Goal: Transaction & Acquisition: Book appointment/travel/reservation

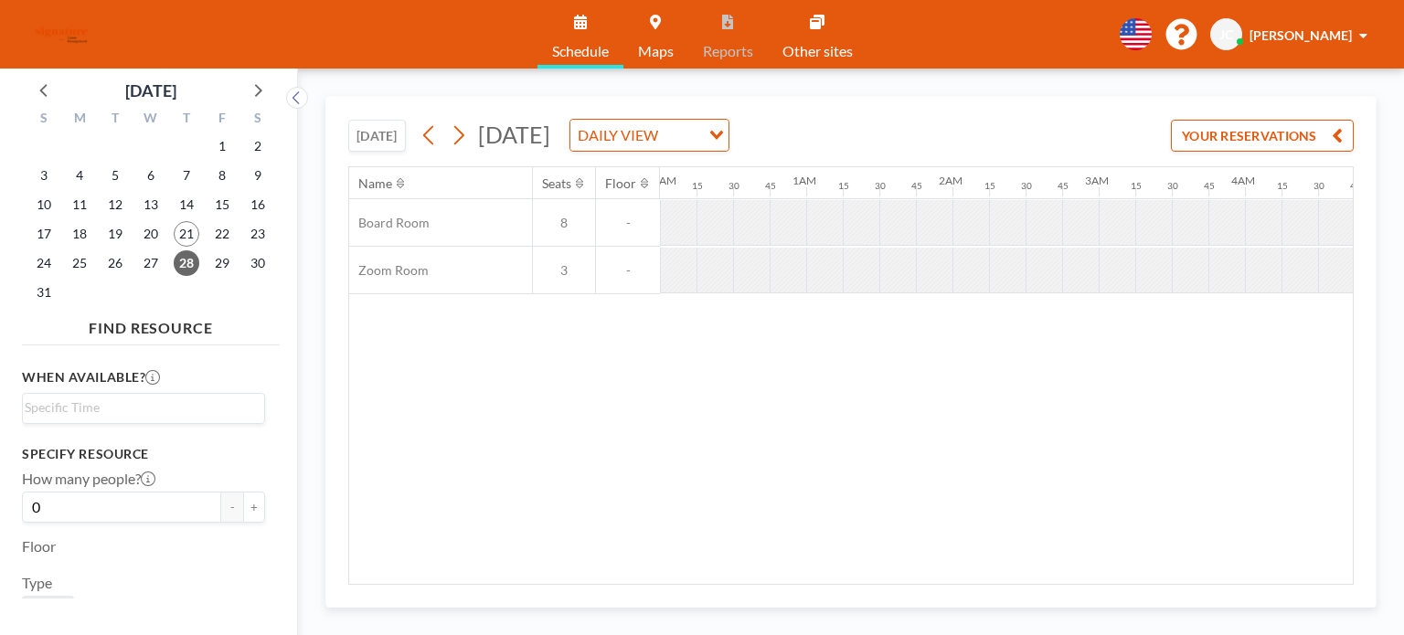
scroll to position [0, 1134]
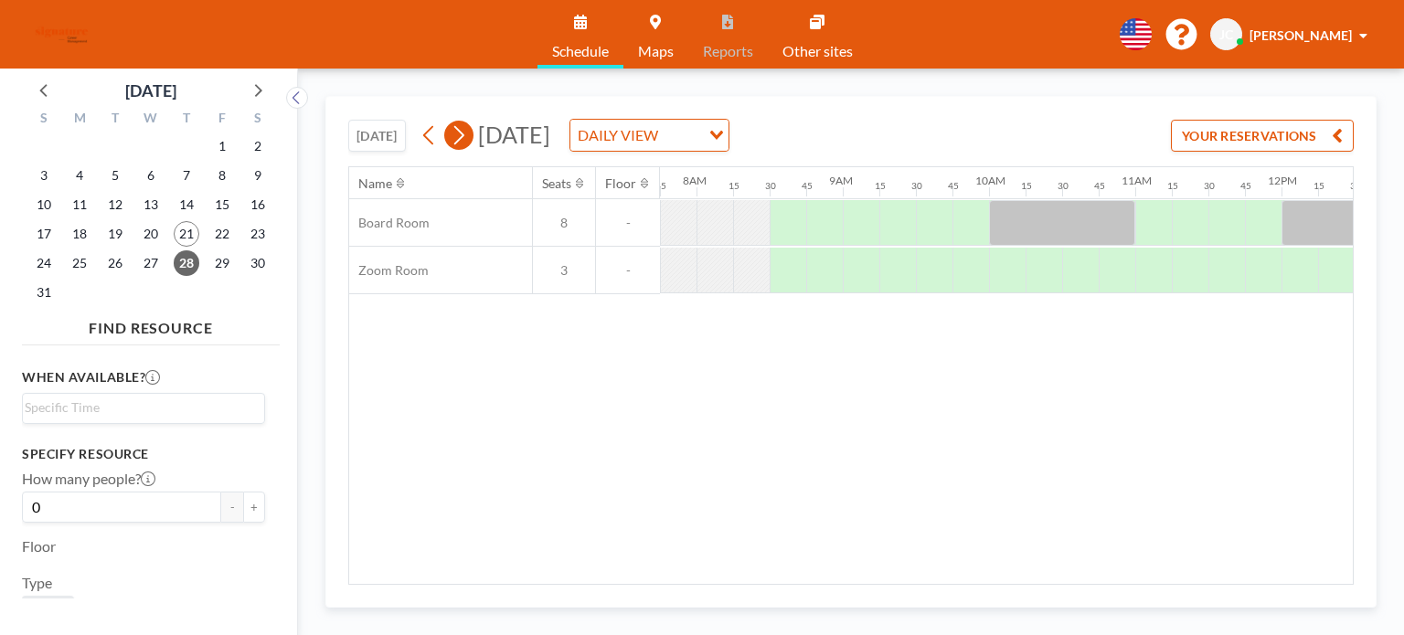
click at [461, 142] on icon at bounding box center [458, 135] width 17 height 27
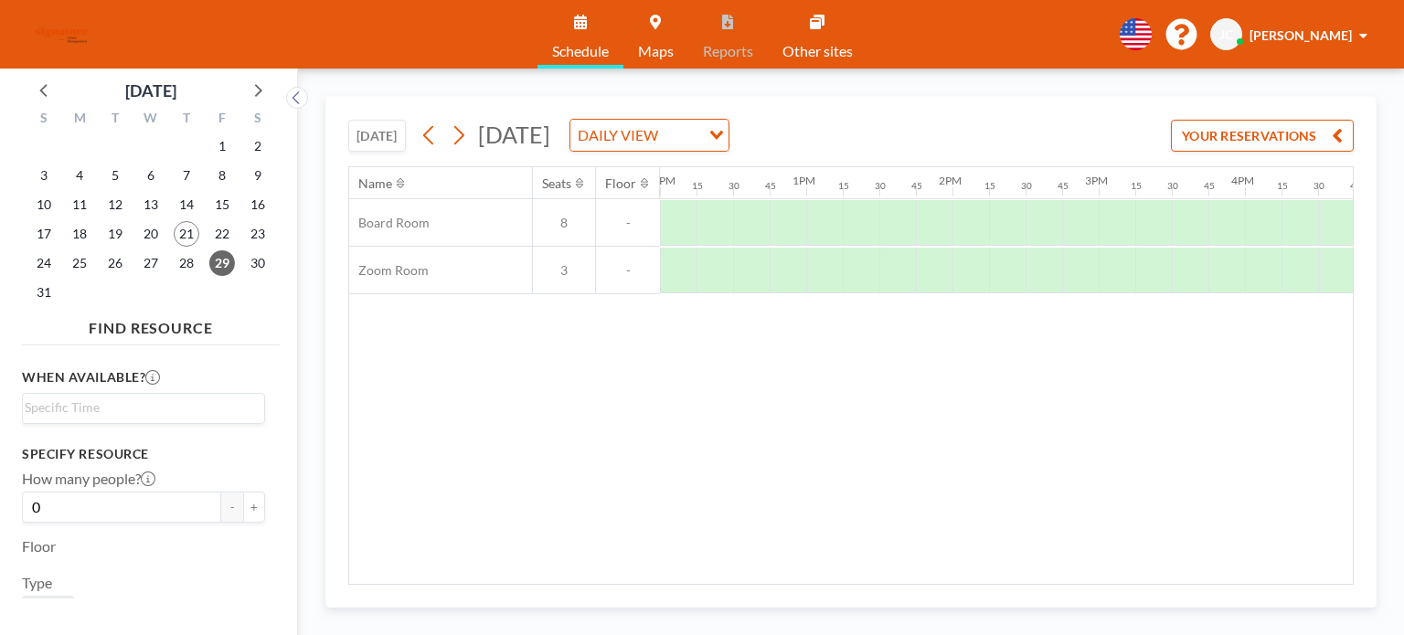
scroll to position [0, 1838]
click at [434, 120] on div "[DATE] [DATE] DAILY VIEW Loading... YOUR RESERVATIONS" at bounding box center [851, 131] width 1006 height 69
click at [434, 121] on button at bounding box center [429, 135] width 29 height 29
click at [434, 122] on icon at bounding box center [429, 135] width 17 height 27
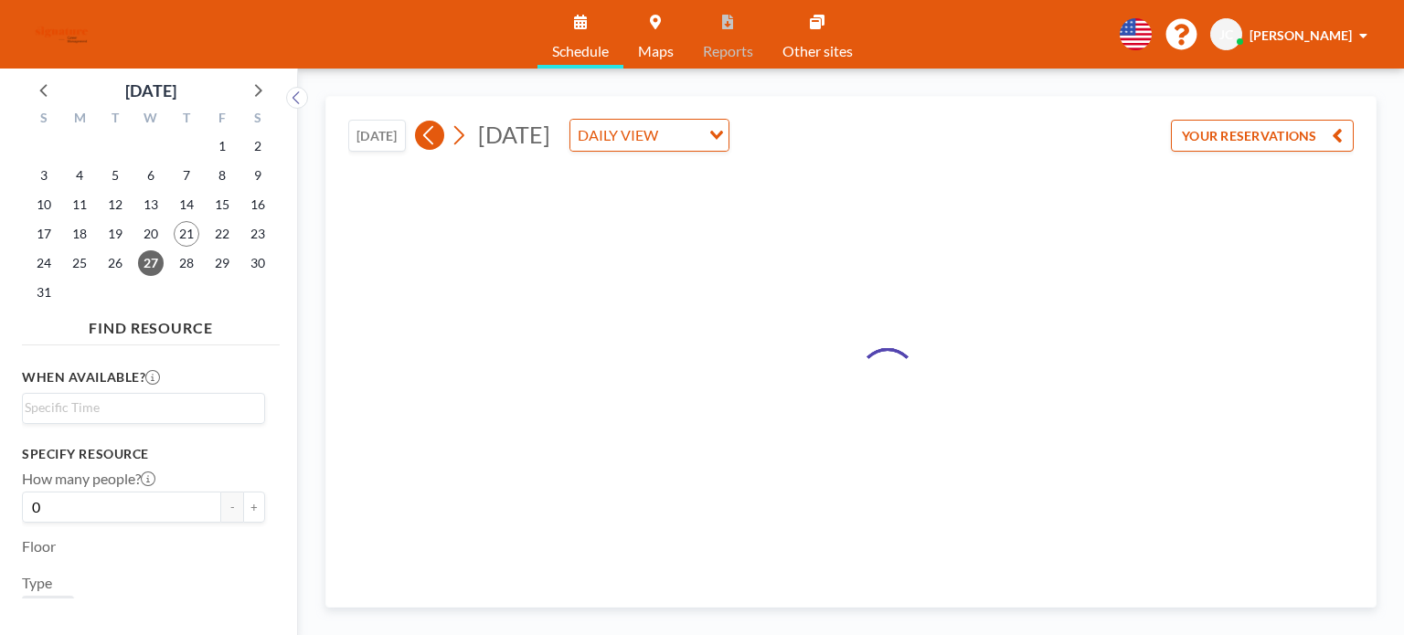
click at [434, 122] on icon at bounding box center [429, 135] width 17 height 27
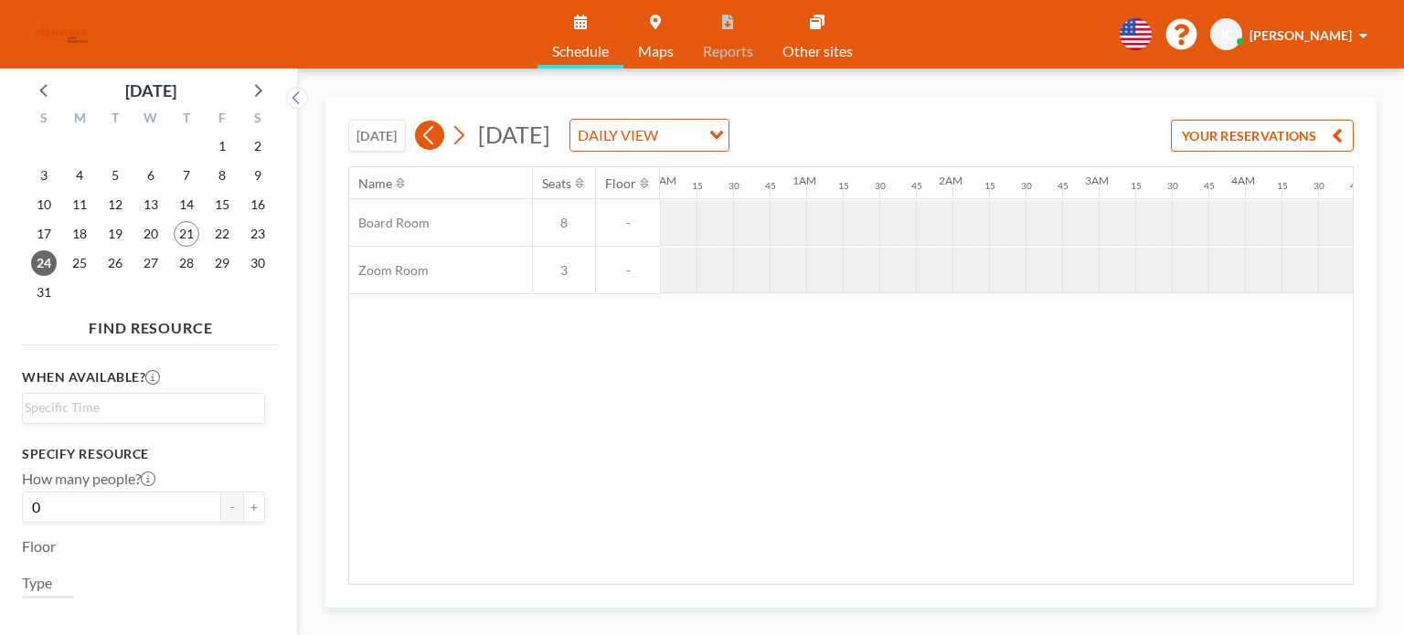
scroll to position [0, 582]
click at [434, 122] on icon at bounding box center [429, 135] width 17 height 27
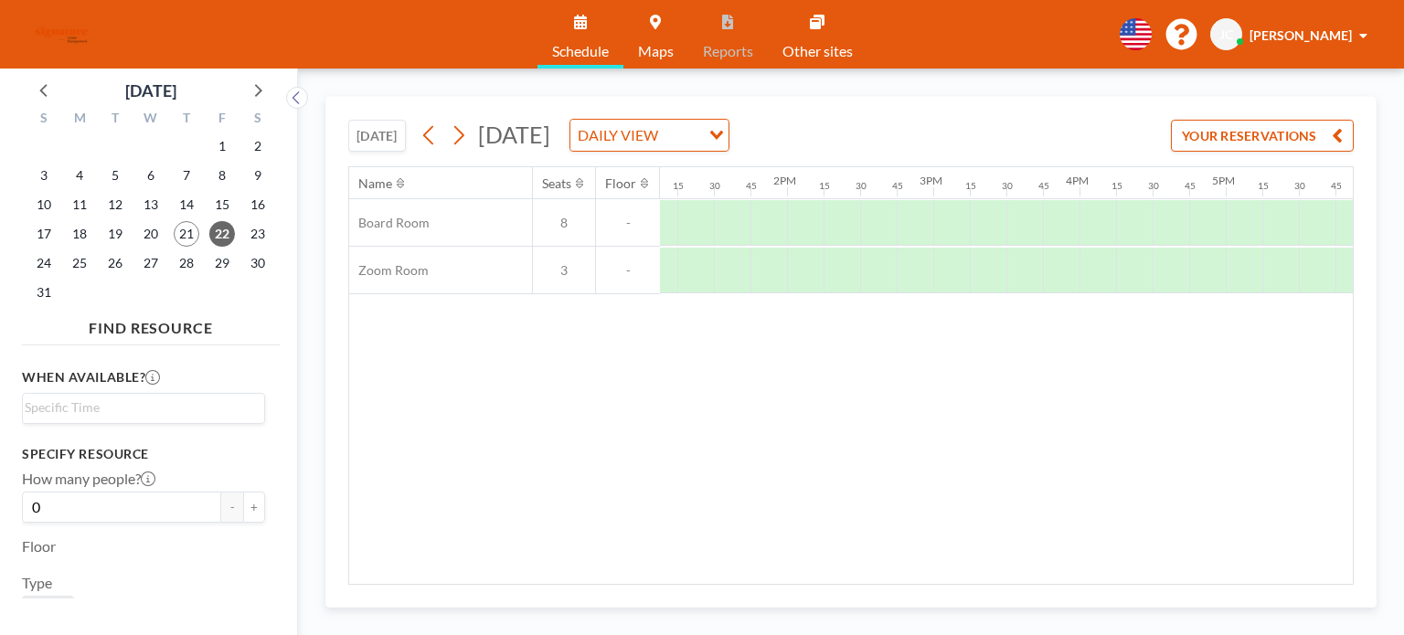
scroll to position [0, 1912]
click at [812, 228] on div at bounding box center [813, 223] width 37 height 46
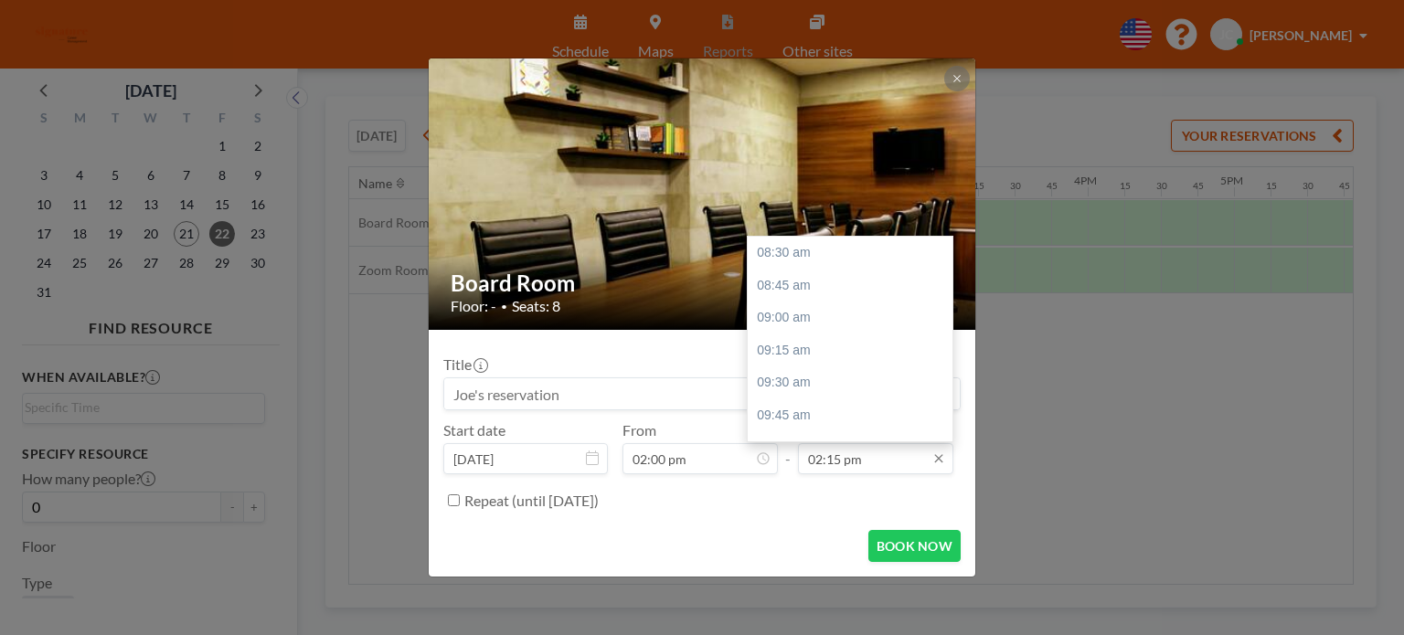
scroll to position [749, 0]
click at [859, 288] on div "02:30 pm" at bounding box center [855, 285] width 214 height 33
type input "02:30 pm"
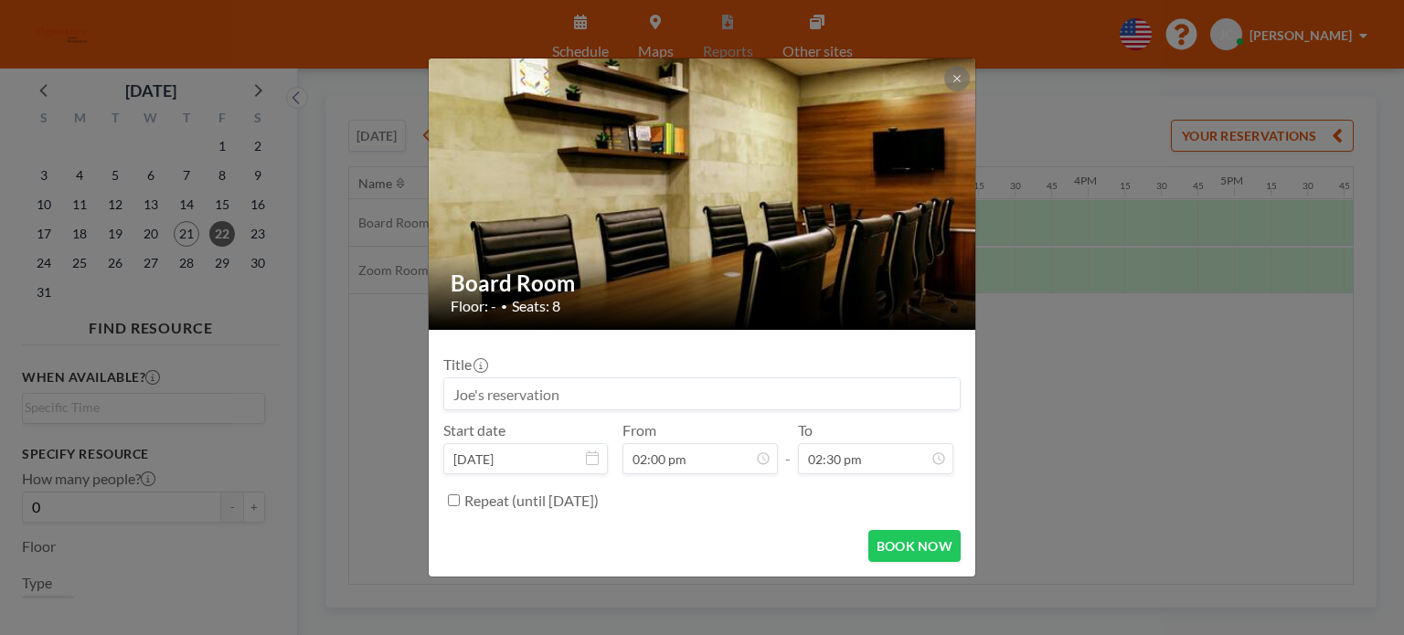
scroll to position [781, 0]
click at [918, 542] on button "BOOK NOW" at bounding box center [914, 546] width 92 height 32
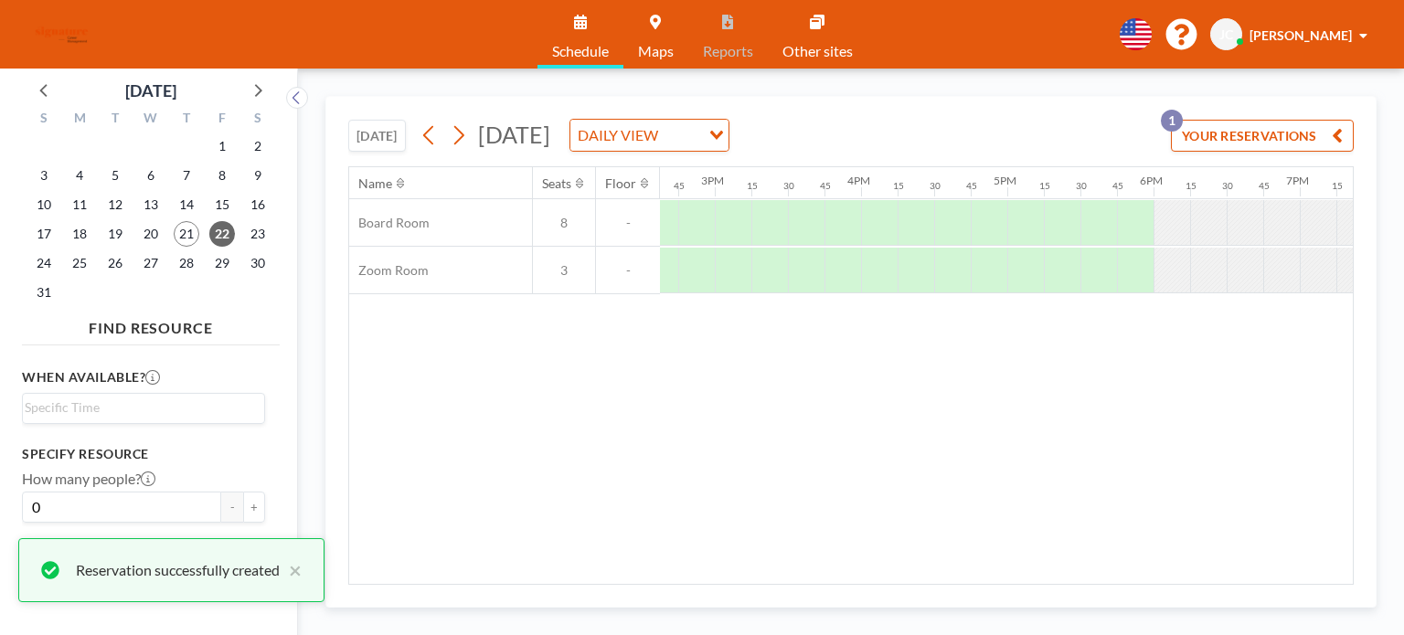
scroll to position [0, 2143]
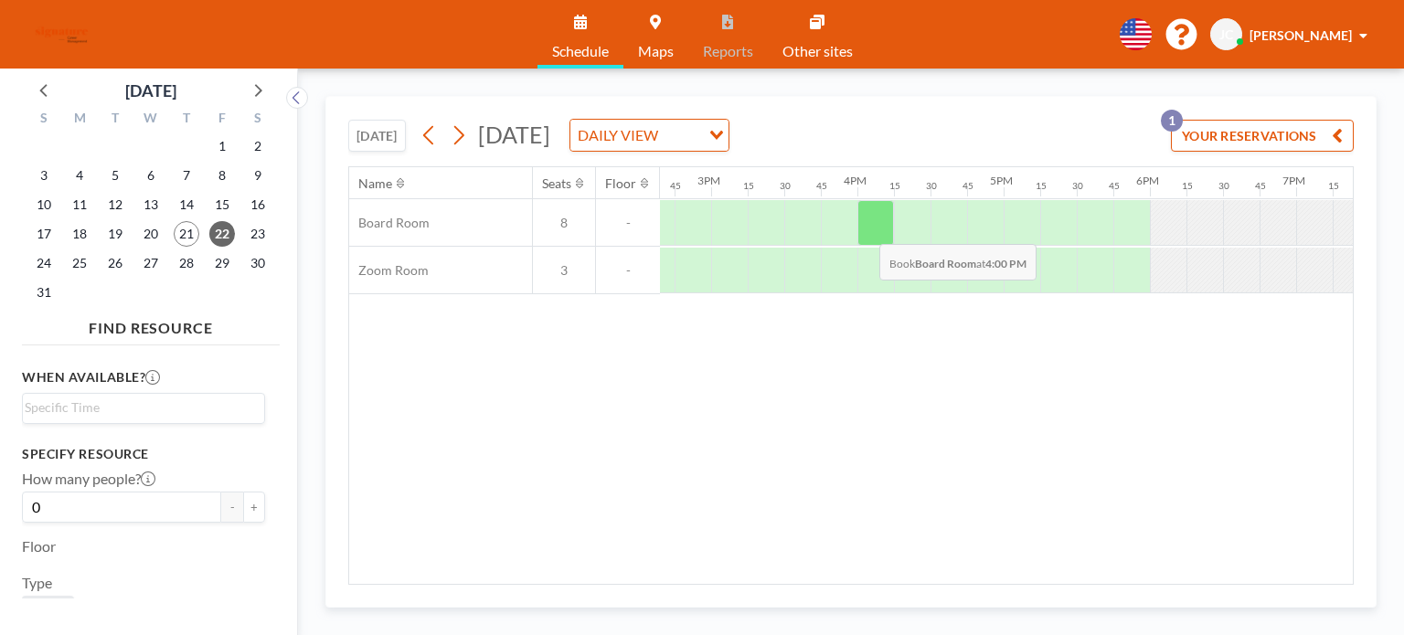
click at [868, 229] on div at bounding box center [875, 223] width 37 height 46
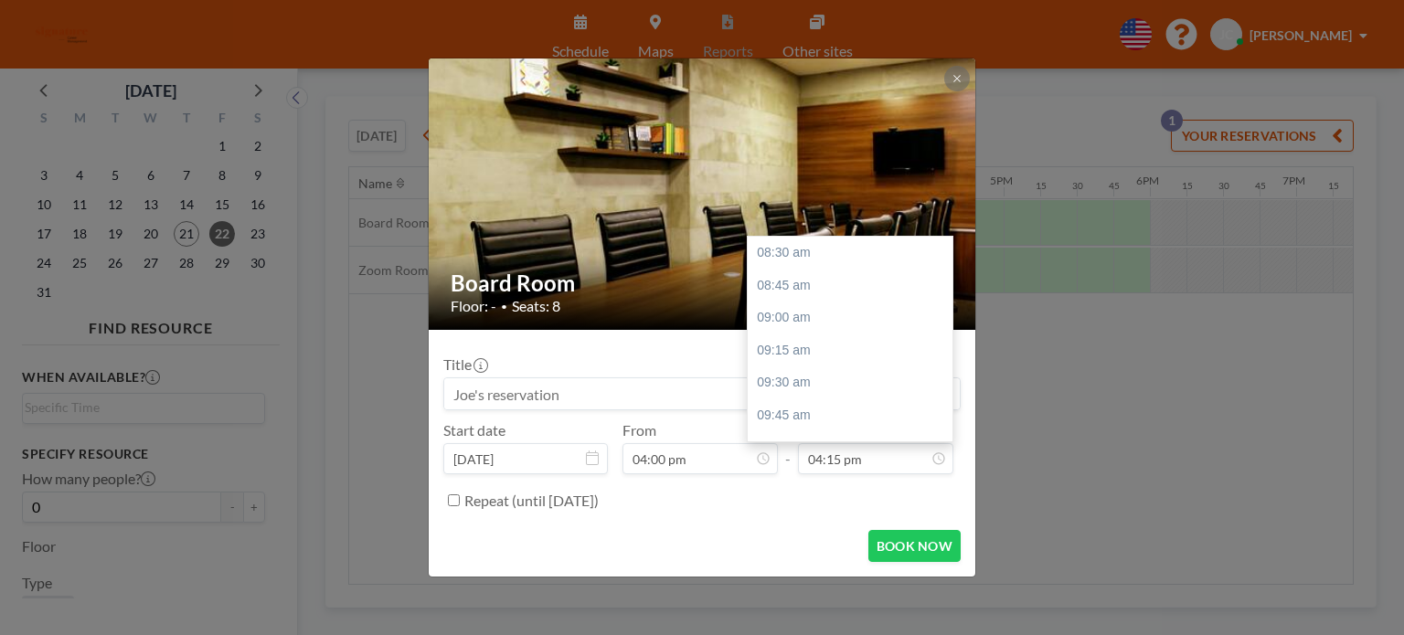
scroll to position [1009, 0]
click at [919, 463] on input "04:15 pm" at bounding box center [875, 458] width 155 height 31
click at [840, 282] on div "04:30 pm" at bounding box center [855, 285] width 214 height 33
type input "04:30 pm"
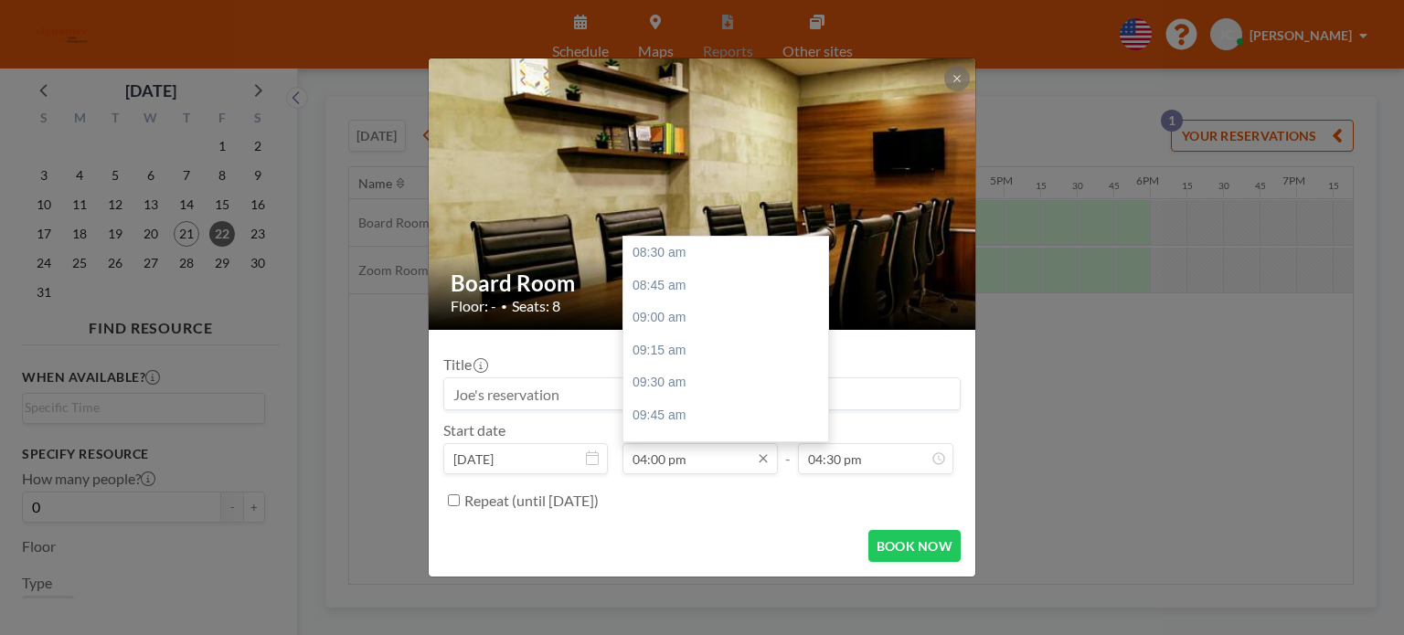
scroll to position [976, 0]
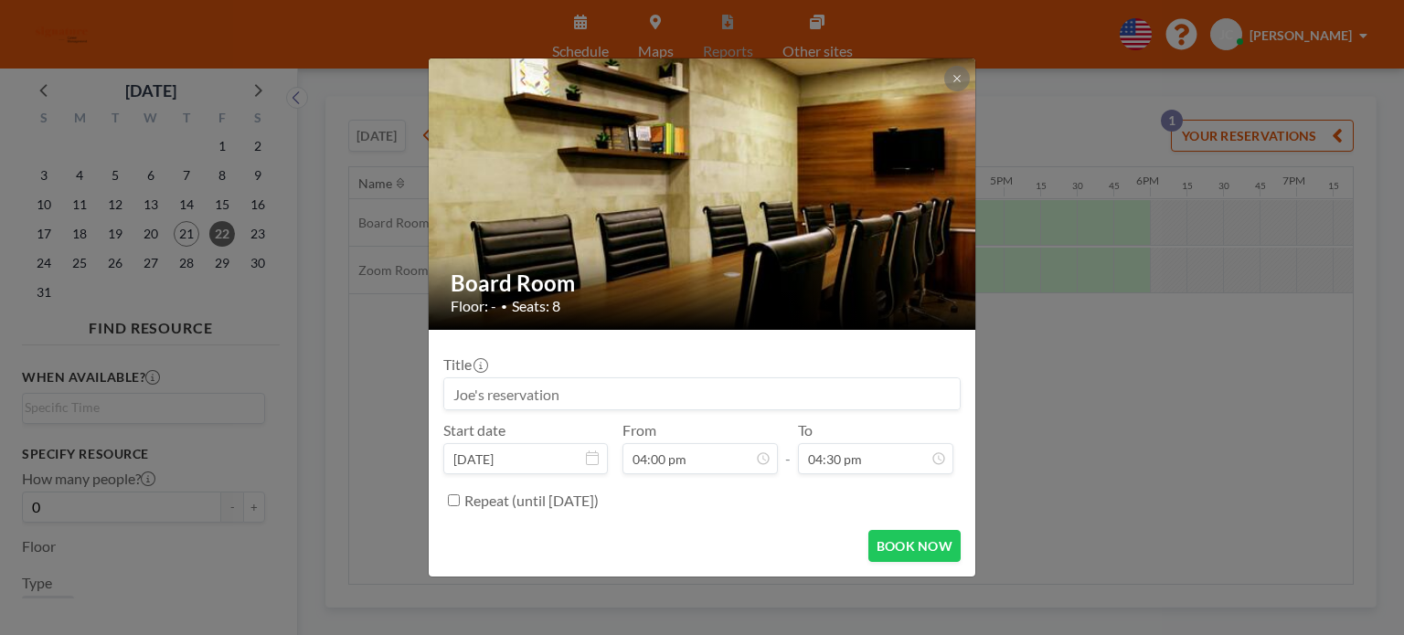
click at [582, 501] on label "Repeat (until [DATE])" at bounding box center [531, 501] width 134 height 18
click at [460, 501] on input "Repeat (until [DATE])" at bounding box center [454, 501] width 12 height 12
checkbox input "true"
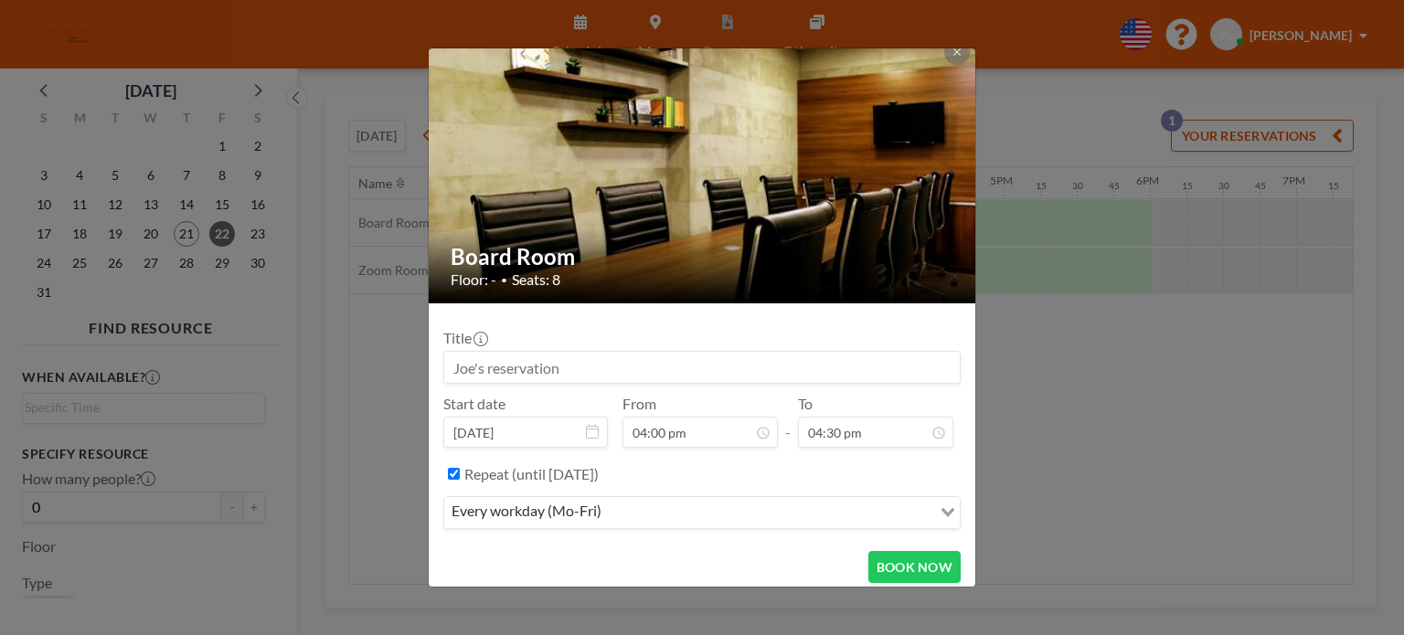
scroll to position [26, 0]
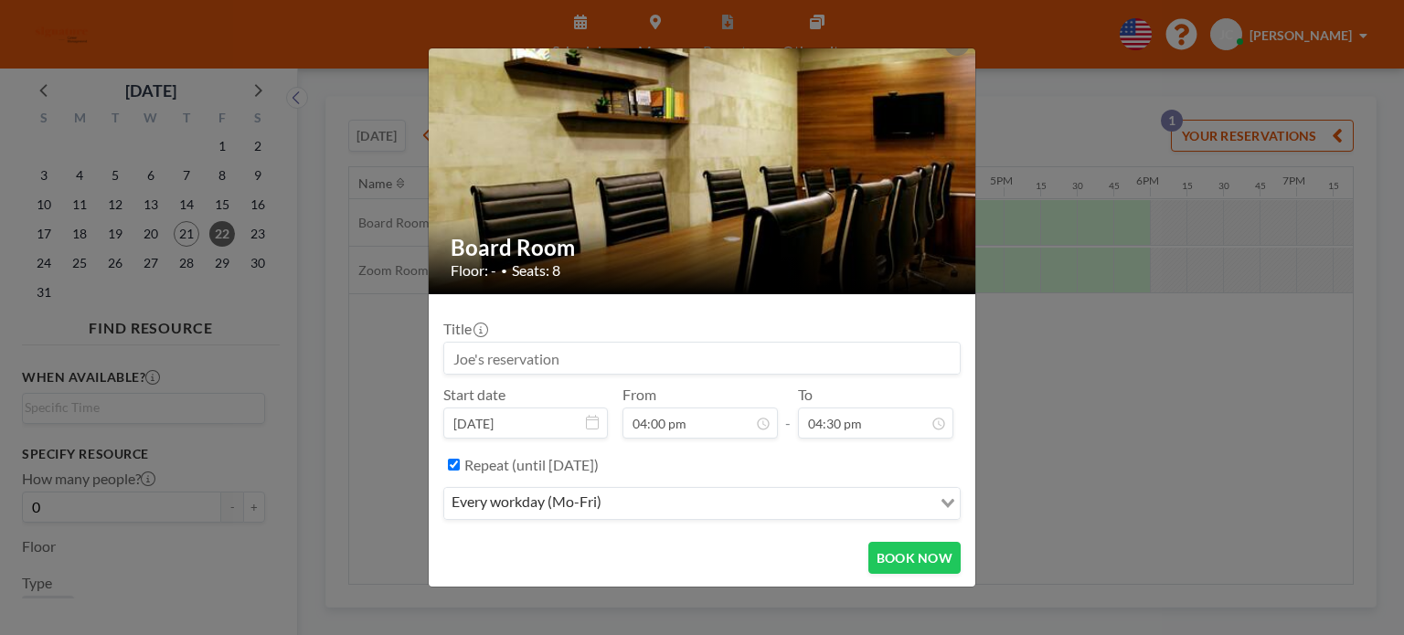
click at [651, 504] on input "Search for option" at bounding box center [768, 504] width 323 height 24
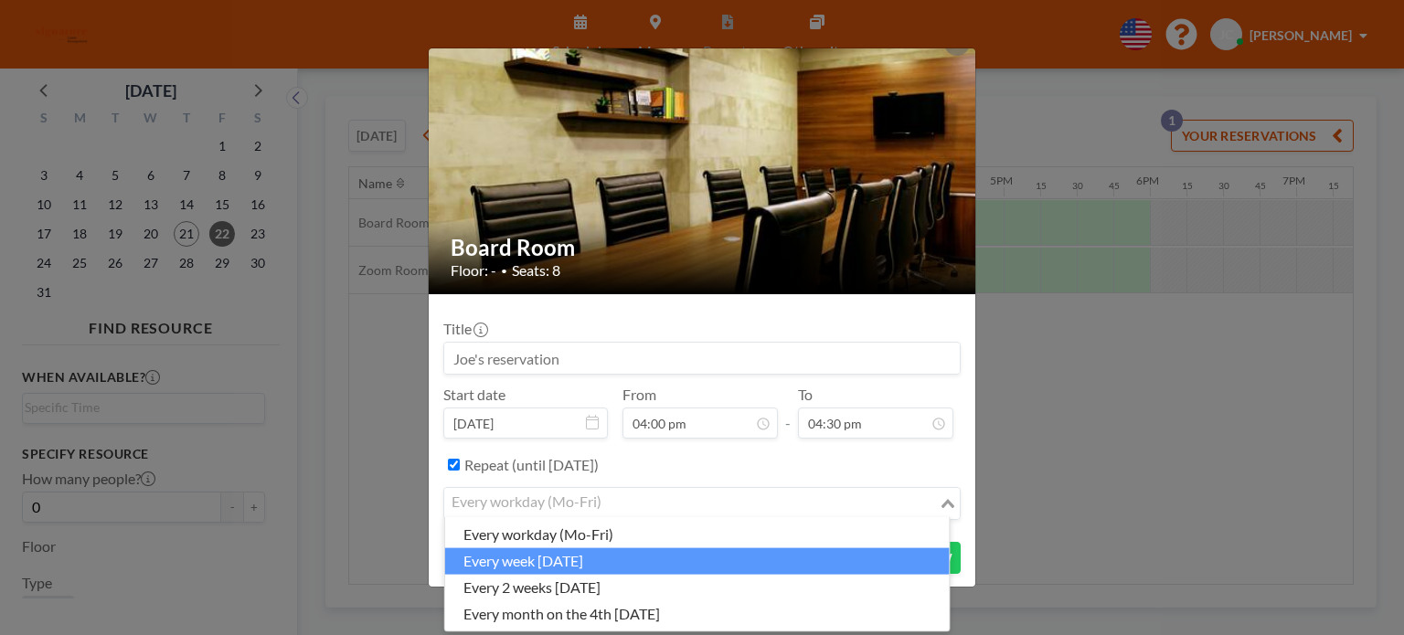
click at [621, 566] on li "every week [DATE]" at bounding box center [697, 561] width 505 height 27
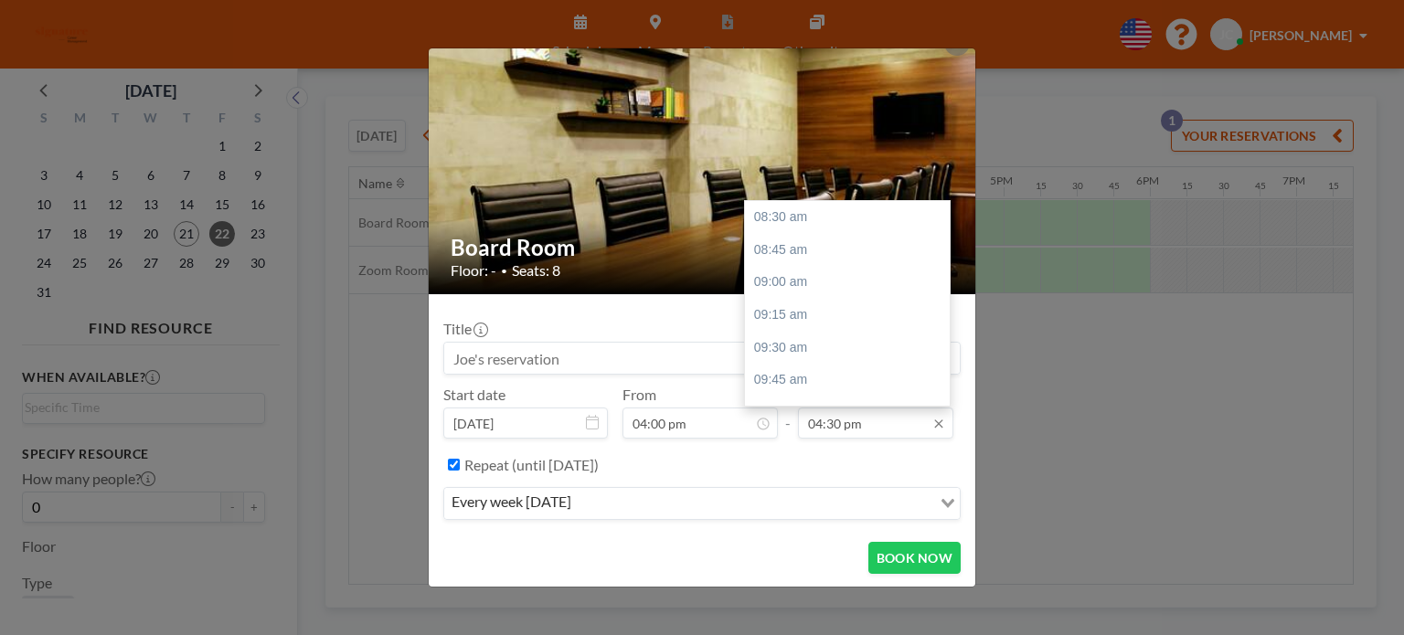
scroll to position [1041, 0]
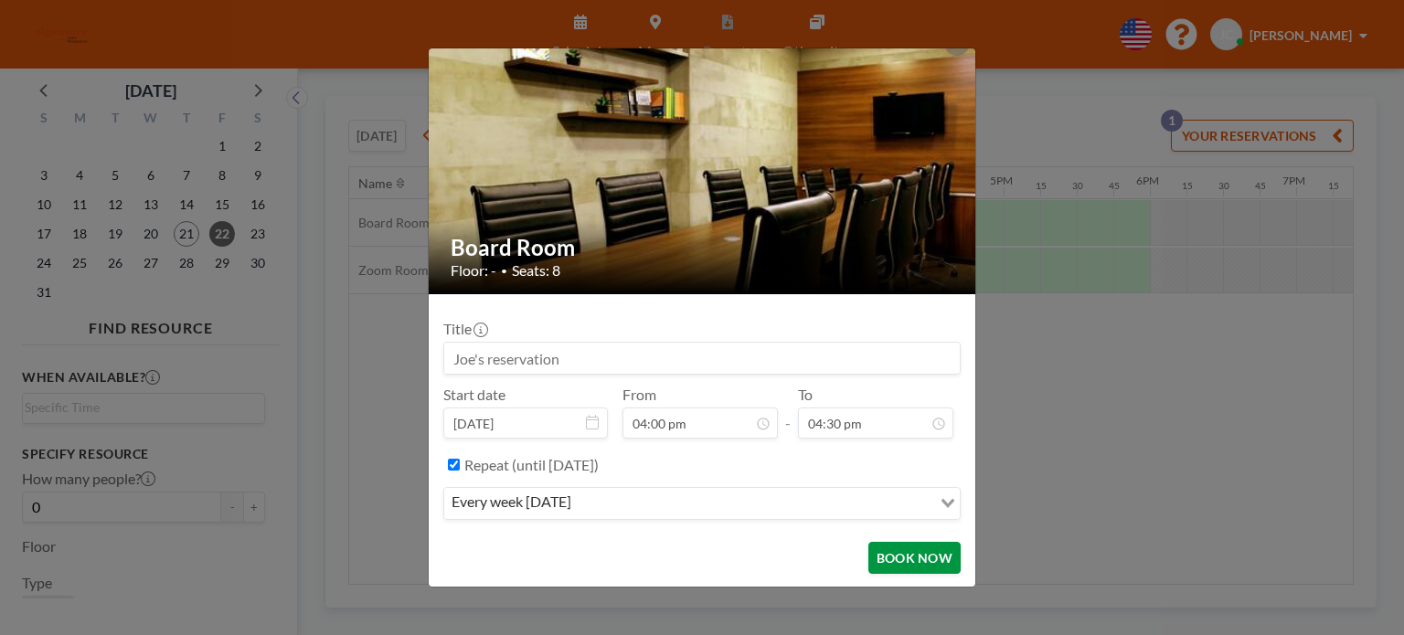
click at [891, 554] on button "BOOK NOW" at bounding box center [914, 558] width 92 height 32
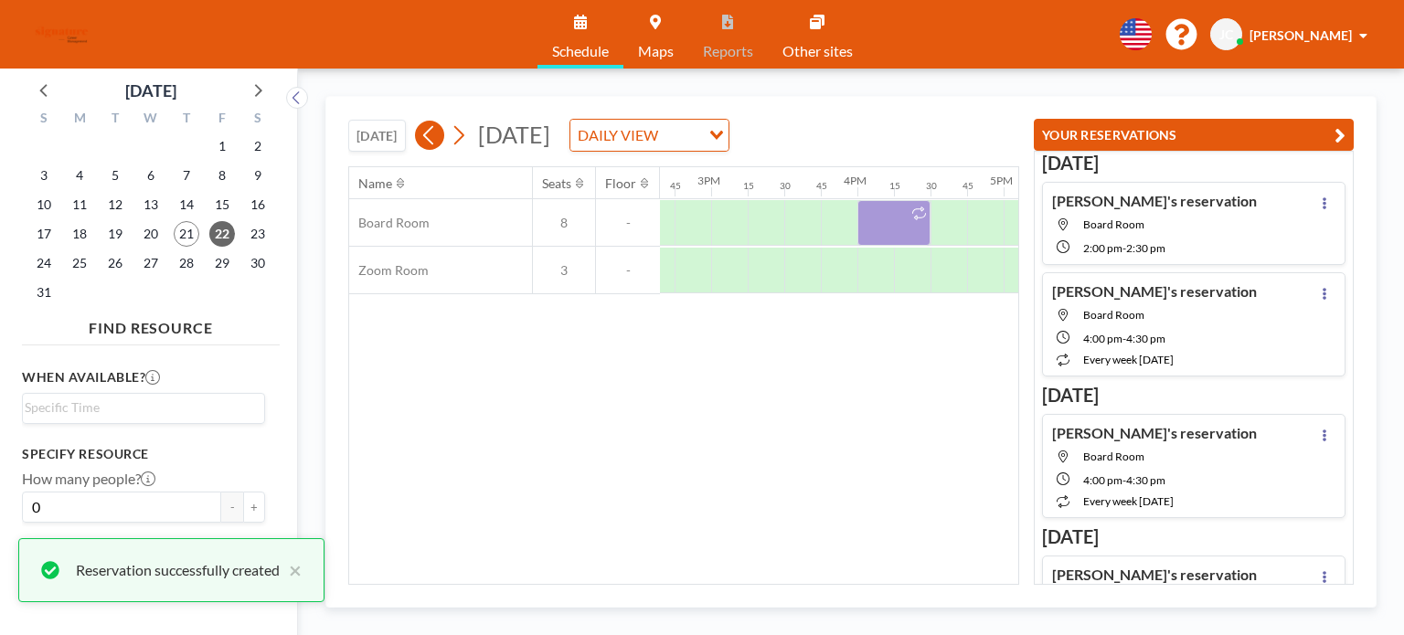
click at [433, 139] on icon at bounding box center [429, 135] width 17 height 27
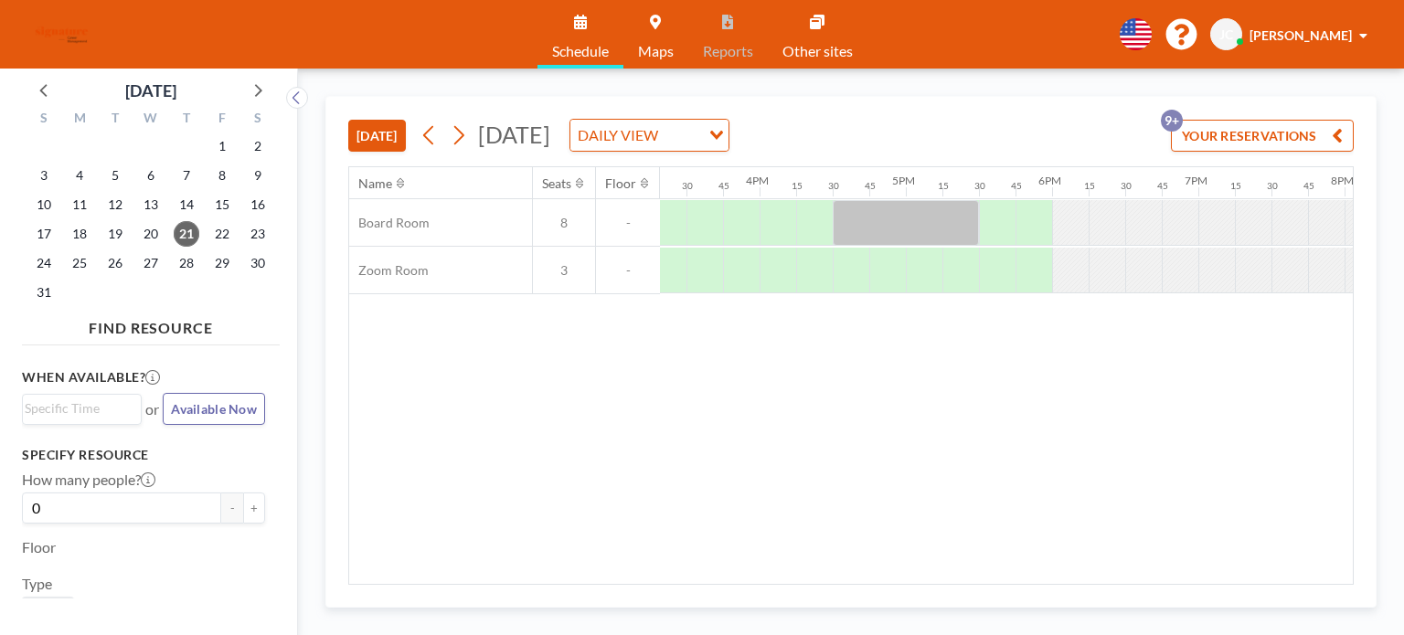
scroll to position [0, 2246]
